Goal: Obtain resource: Download file/media

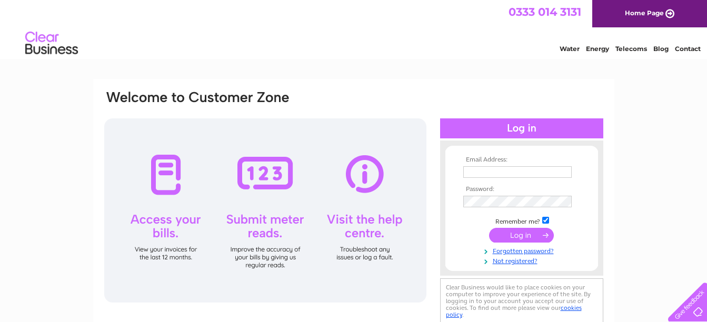
type input "[EMAIL_ADDRESS][DOMAIN_NAME]"
click at [527, 236] on input "submit" at bounding box center [521, 235] width 65 height 15
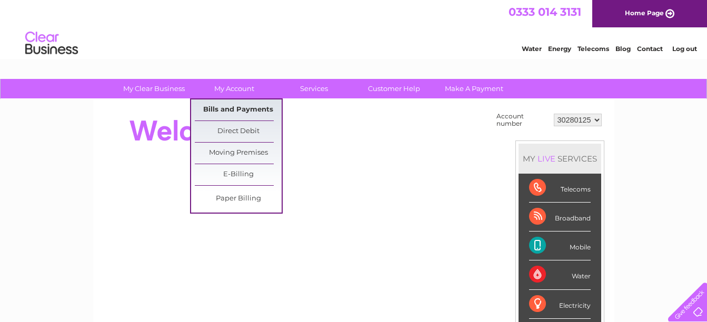
click at [220, 108] on link "Bills and Payments" at bounding box center [238, 110] width 87 height 21
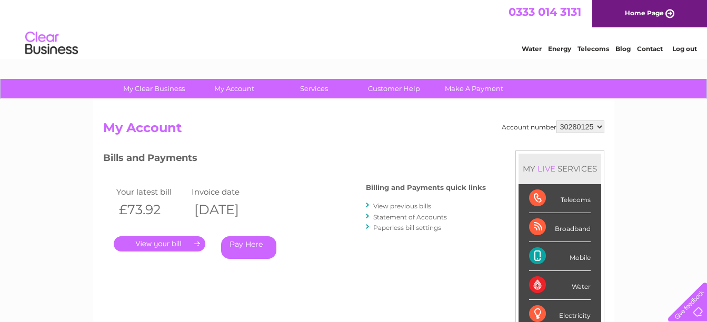
click at [166, 241] on link "." at bounding box center [160, 243] width 92 height 15
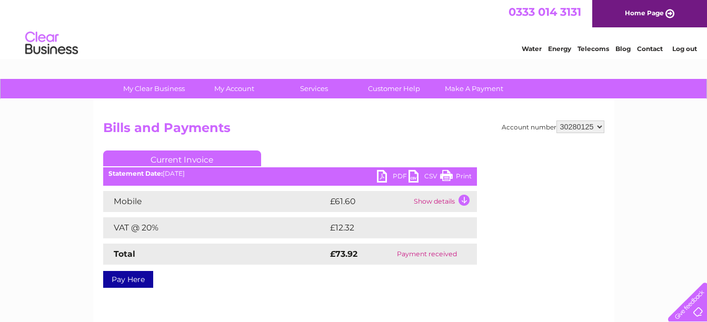
click at [383, 179] on link "PDF" at bounding box center [393, 177] width 32 height 15
click at [688, 49] on link "Log out" at bounding box center [684, 49] width 25 height 8
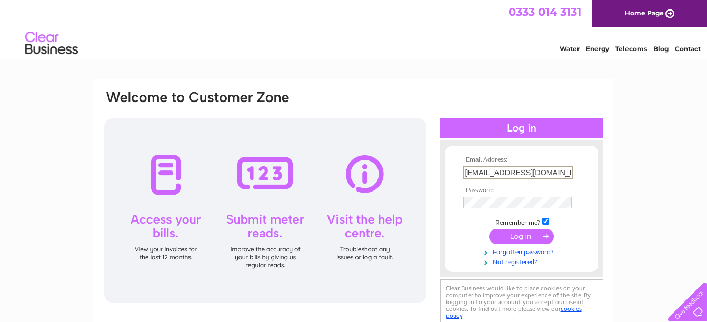
click at [552, 175] on input "accounts@junction29.co.uk" at bounding box center [518, 172] width 110 height 13
type input "swindon@onroutetruckstops.co.uk"
click at [529, 236] on input "submit" at bounding box center [521, 235] width 65 height 15
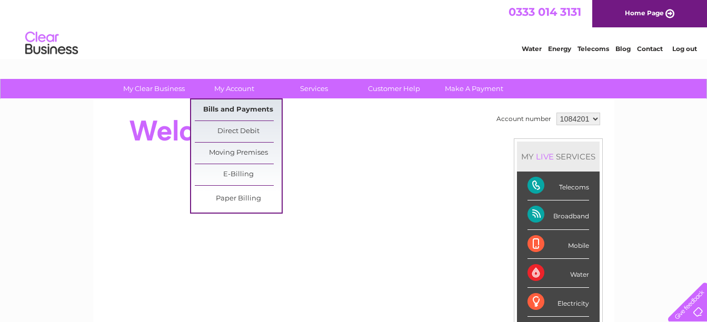
click at [231, 112] on link "Bills and Payments" at bounding box center [238, 110] width 87 height 21
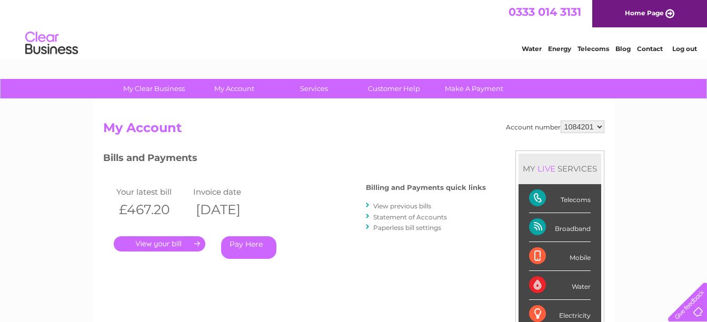
click at [180, 243] on link "." at bounding box center [160, 243] width 92 height 15
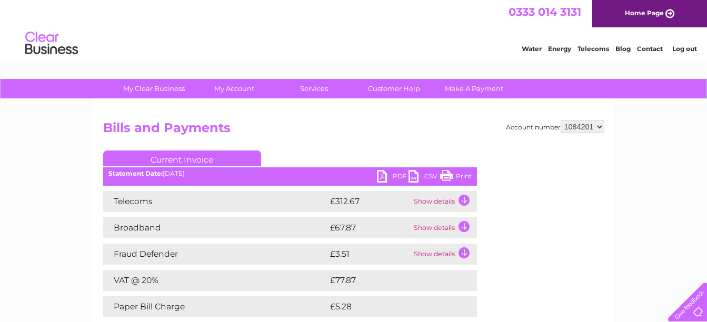
click at [387, 175] on link "PDF" at bounding box center [393, 177] width 32 height 15
click at [682, 48] on link "Log out" at bounding box center [684, 49] width 25 height 8
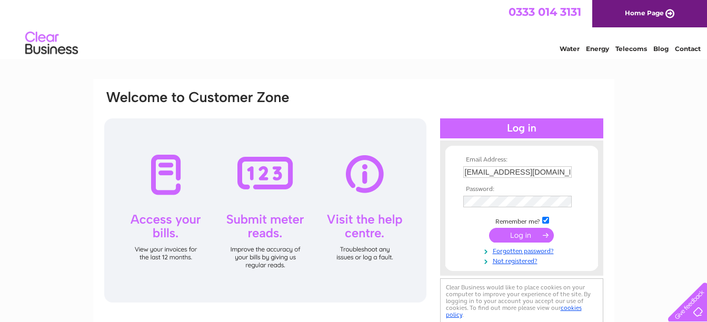
click at [566, 171] on input "swindon@onroutetruckstops.co.uk" at bounding box center [517, 172] width 108 height 12
type input "accounts@onroutetruckstops.co.uk"
click at [527, 235] on input "submit" at bounding box center [521, 235] width 65 height 15
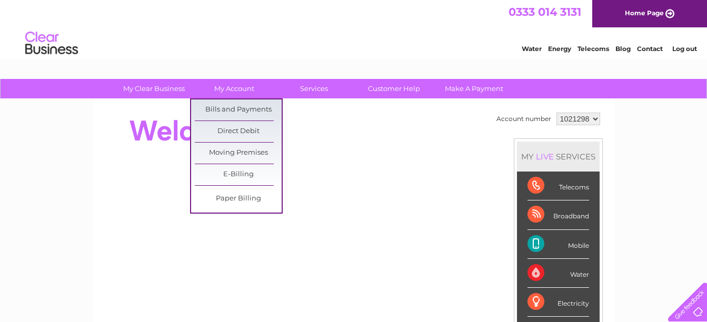
drag, startPoint x: 237, startPoint y: 106, endPoint x: 180, endPoint y: 122, distance: 59.4
click at [237, 108] on link "Bills and Payments" at bounding box center [238, 110] width 87 height 21
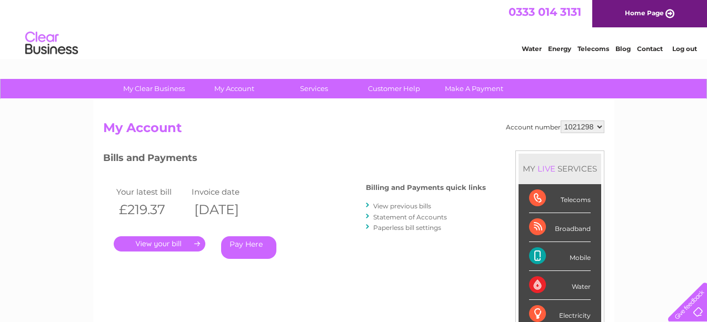
click at [185, 244] on link "." at bounding box center [160, 243] width 92 height 15
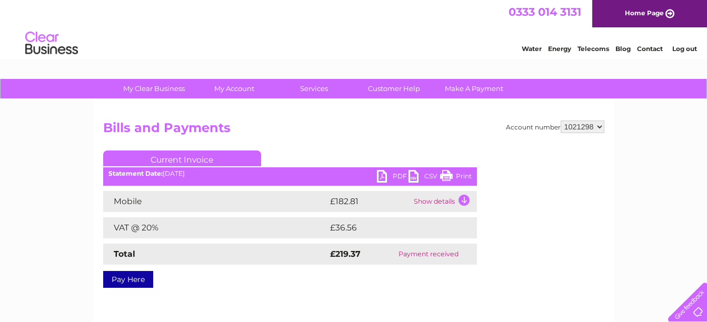
click at [381, 176] on link "PDF" at bounding box center [393, 177] width 32 height 15
